Goal: Task Accomplishment & Management: Manage account settings

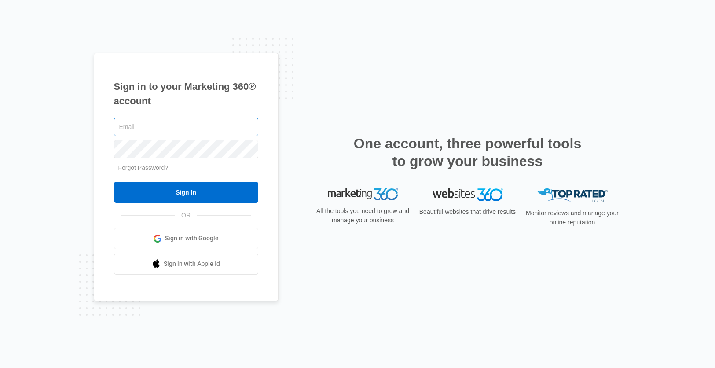
click at [152, 128] on input "text" at bounding box center [186, 126] width 144 height 18
type input "[PERSON_NAME][EMAIL_ADDRESS][PERSON_NAME][DOMAIN_NAME]"
click at [114, 182] on input "Sign In" at bounding box center [186, 192] width 144 height 21
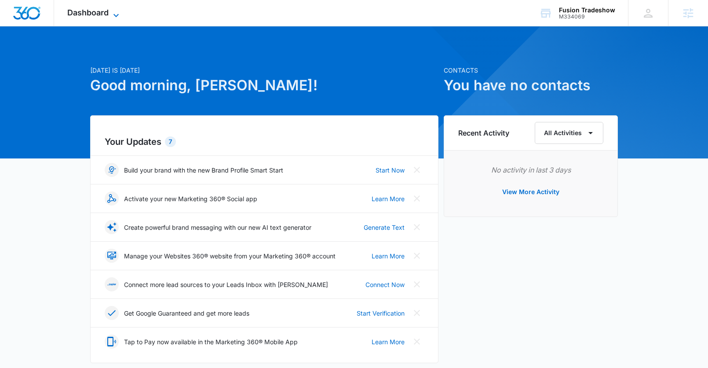
click at [93, 12] on span "Dashboard" at bounding box center [87, 12] width 41 height 9
